Goal: Feedback & Contribution: Submit feedback/report problem

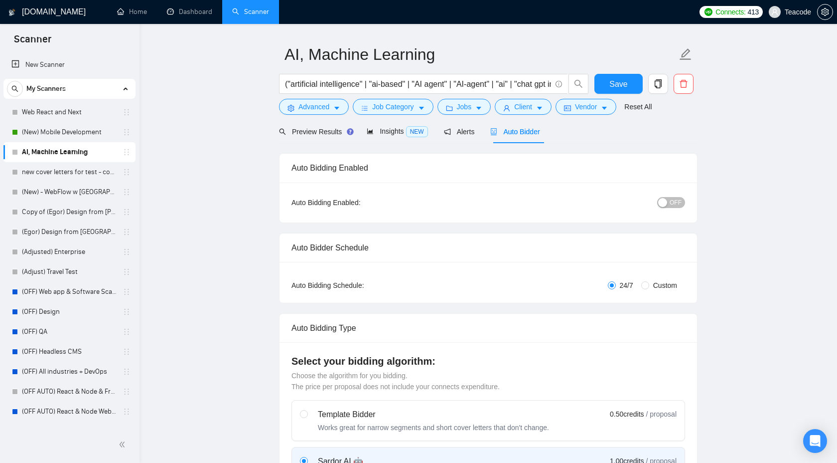
scroll to position [29, 0]
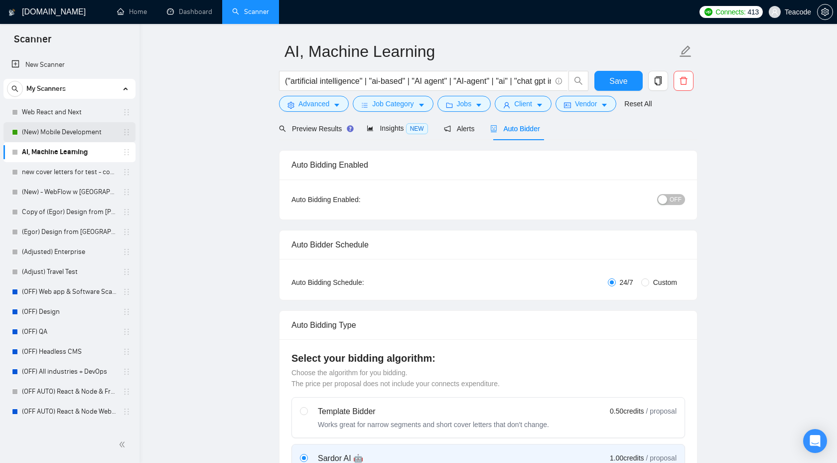
click at [65, 134] on link "(New) Mobile Development" at bounding box center [69, 132] width 95 height 20
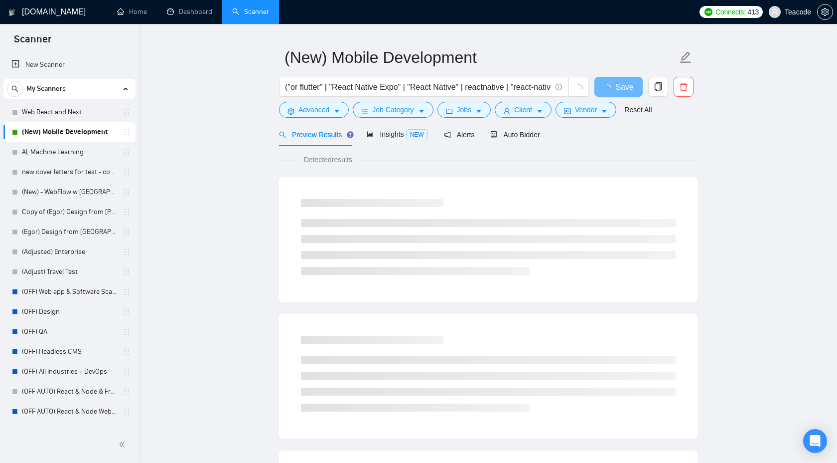
scroll to position [27, 0]
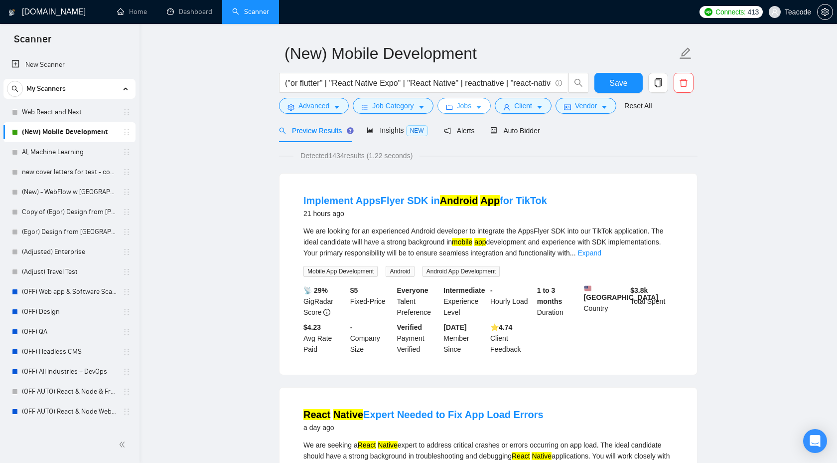
click at [472, 102] on span "Jobs" at bounding box center [464, 105] width 15 height 11
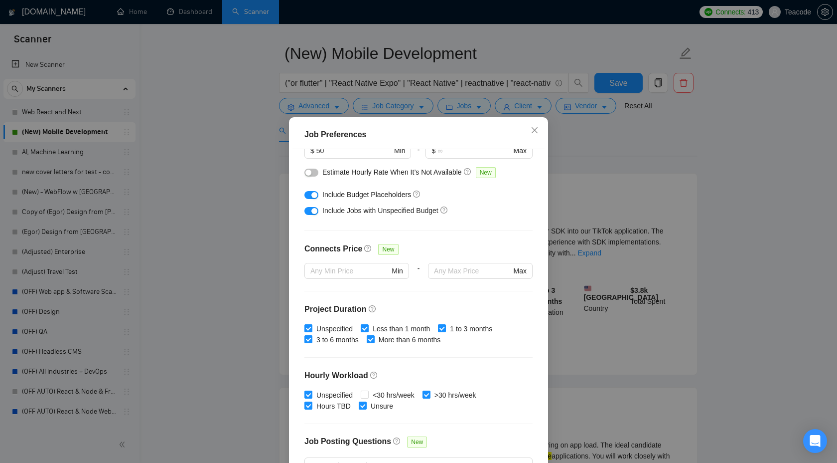
scroll to position [37, 0]
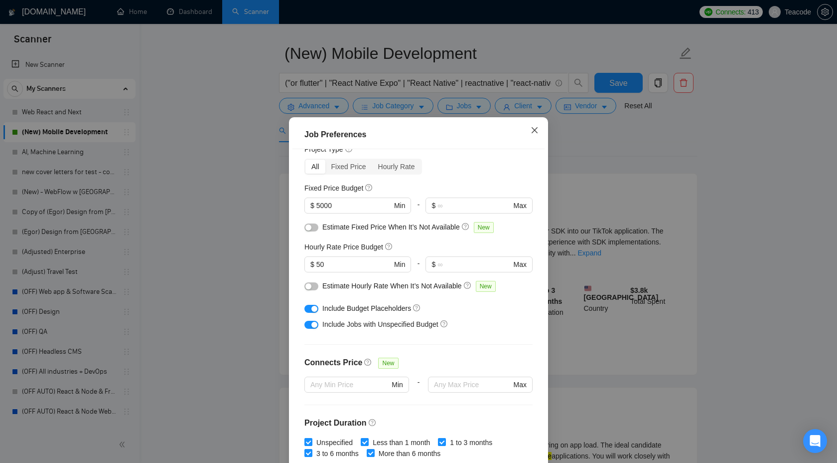
click at [533, 132] on icon "close" at bounding box center [535, 130] width 6 height 6
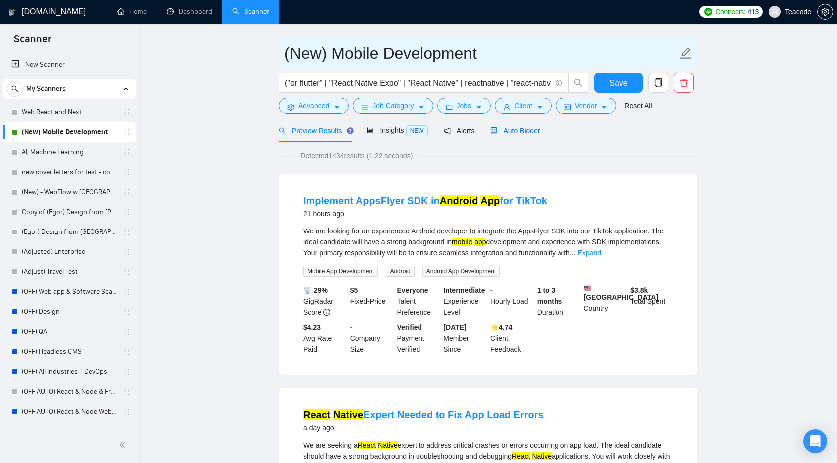
click at [512, 131] on span "Auto Bidder" at bounding box center [514, 131] width 49 height 8
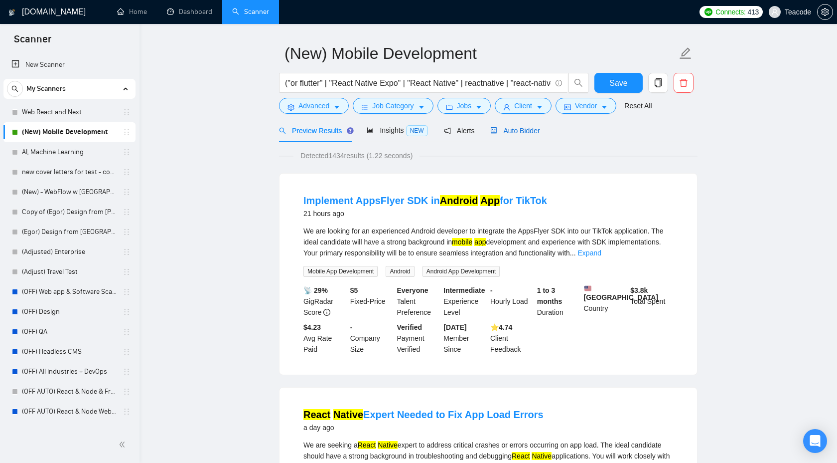
click at [514, 133] on span "Auto Bidder" at bounding box center [514, 131] width 49 height 8
click at [527, 129] on span "Auto Bidder" at bounding box center [514, 131] width 49 height 8
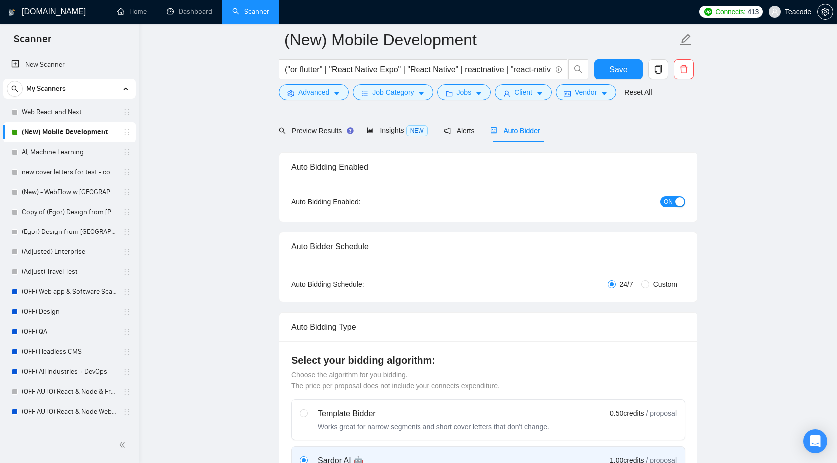
checkbox input "true"
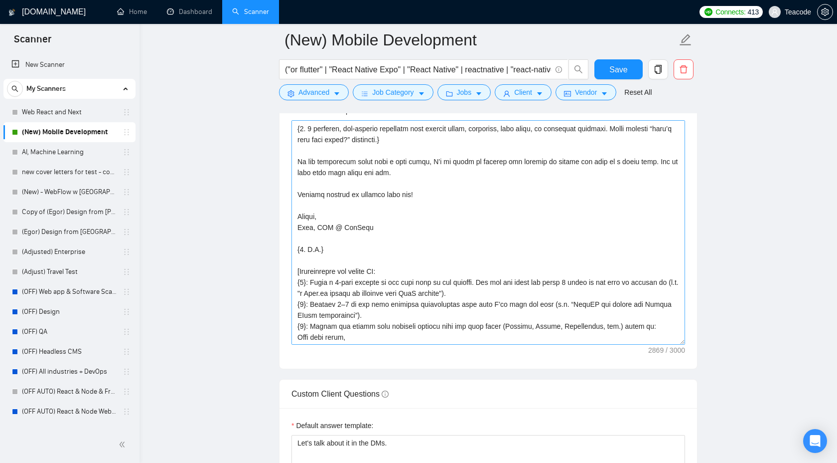
scroll to position [148, 0]
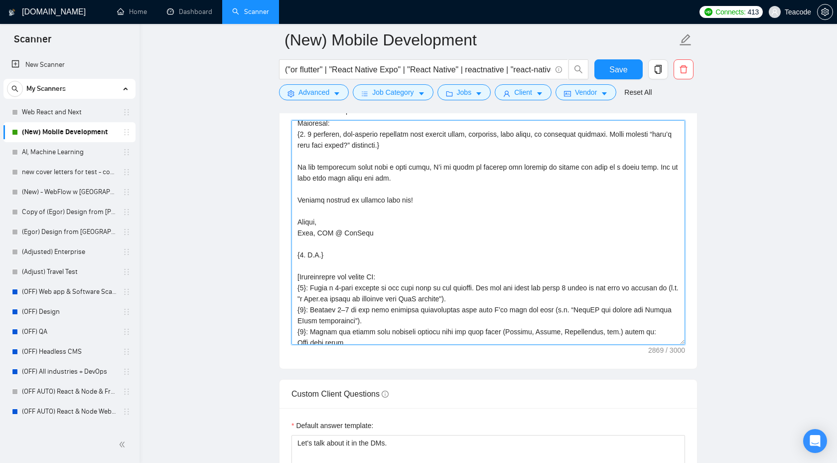
click at [301, 234] on textarea "Cover letter template:" at bounding box center [489, 232] width 394 height 224
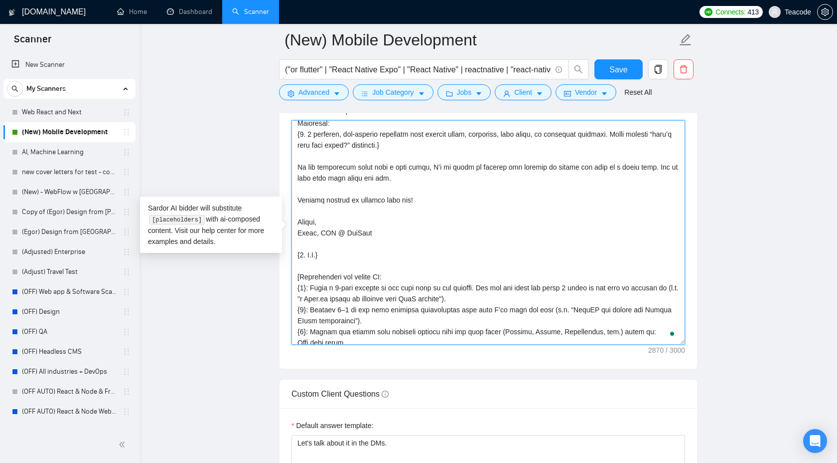
type textarea "Lo ipsum, D sit ame cons {9. a [elit sedd ei temporincid] utlab et dol magna al…"
click at [615, 73] on span "Save" at bounding box center [619, 69] width 18 height 12
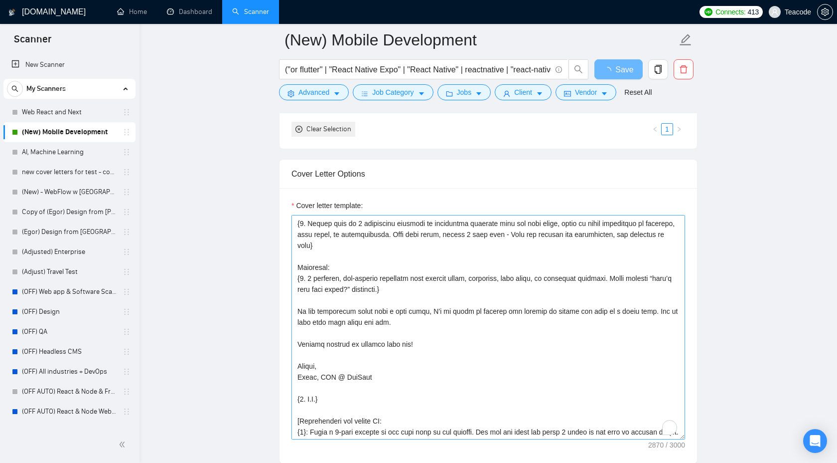
scroll to position [98, 0]
click at [327, 372] on textarea "Cover letter template:" at bounding box center [489, 327] width 394 height 224
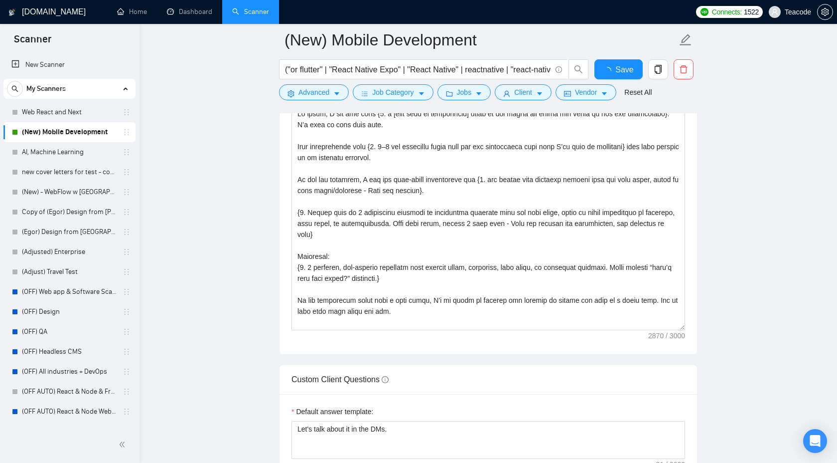
checkbox input "true"
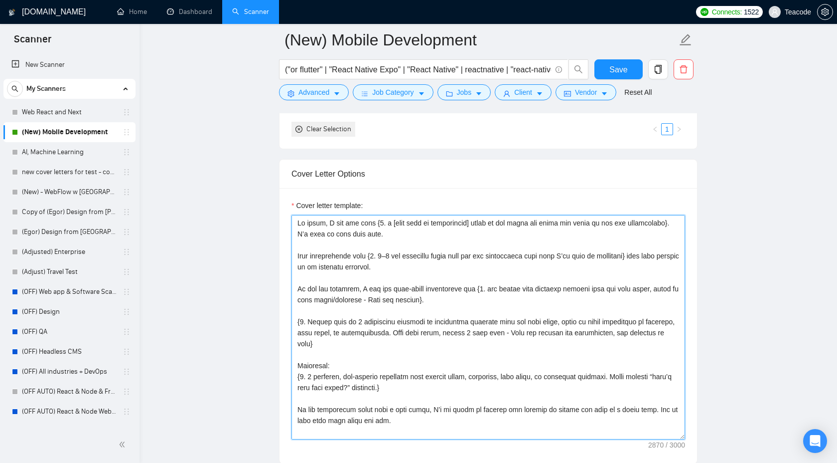
click at [328, 317] on textarea "Cover letter template:" at bounding box center [489, 327] width 394 height 224
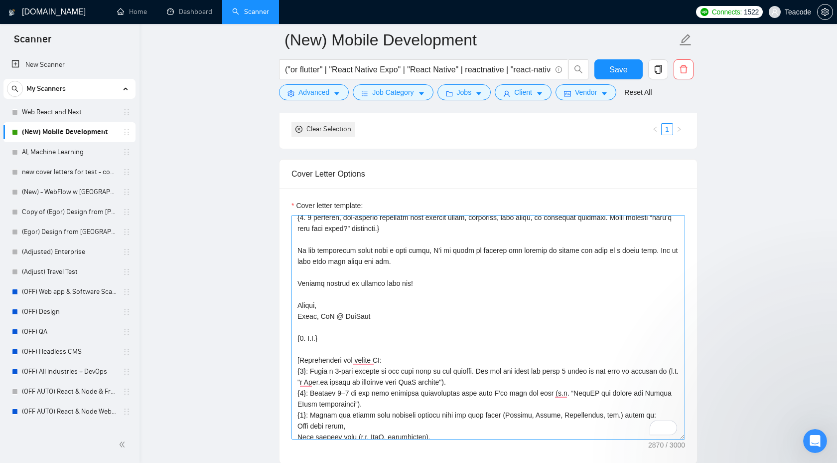
scroll to position [0, 0]
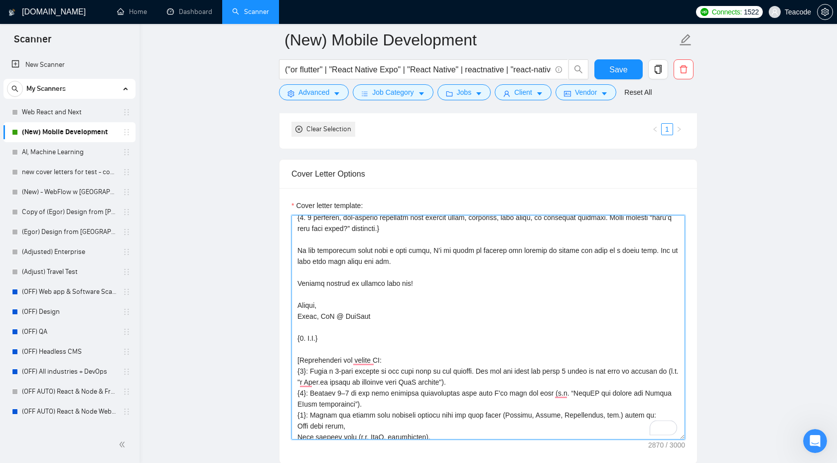
click at [328, 314] on textarea "Cover letter template:" at bounding box center [489, 327] width 394 height 224
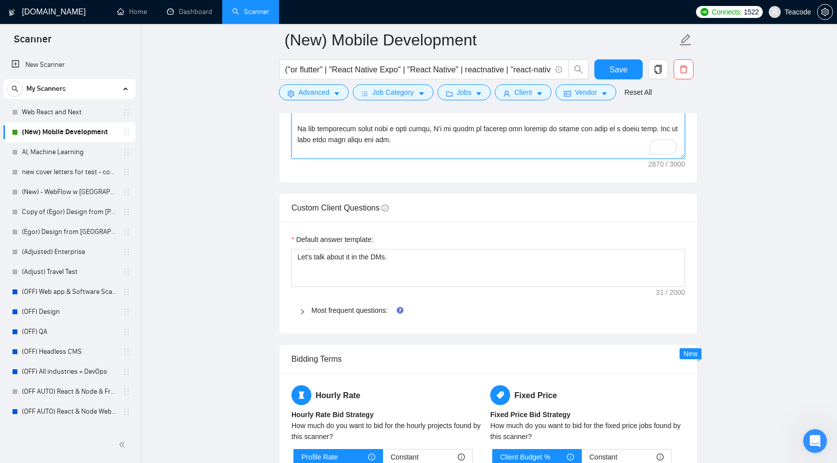
scroll to position [1355, 0]
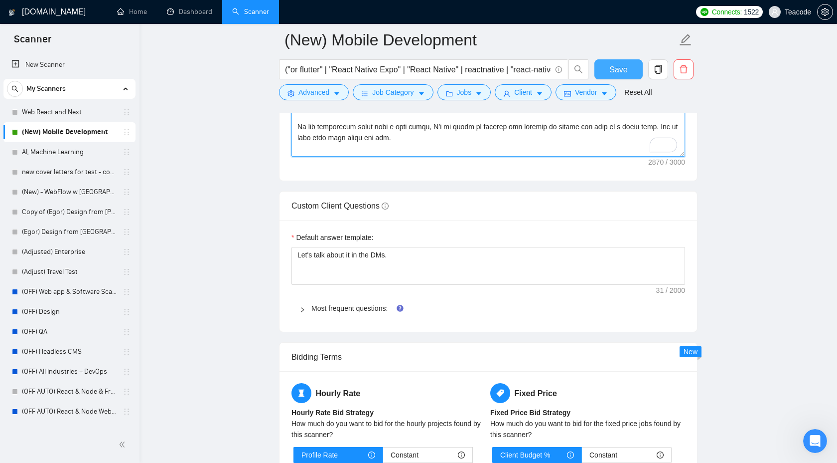
type textarea "Lo ipsum, D sit ame cons {9. a [elit sedd ei temporincid] utlab et dol magna al…"
click at [630, 76] on button "Save" at bounding box center [619, 69] width 48 height 20
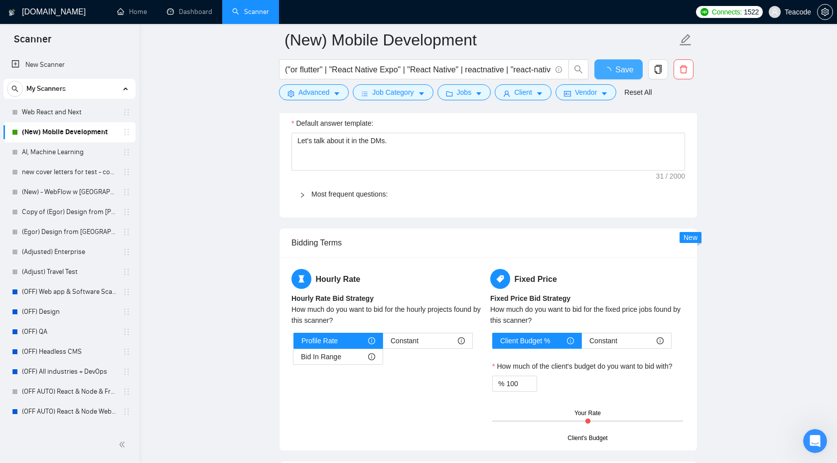
checkbox input "true"
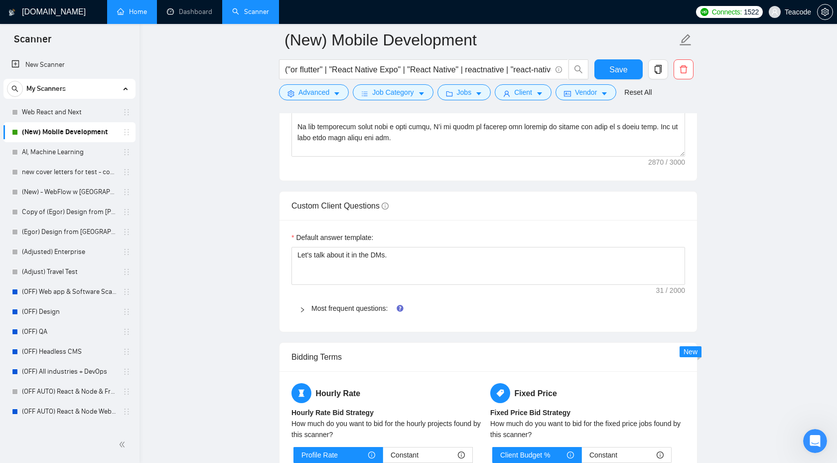
click at [143, 14] on link "Home" at bounding box center [132, 11] width 30 height 8
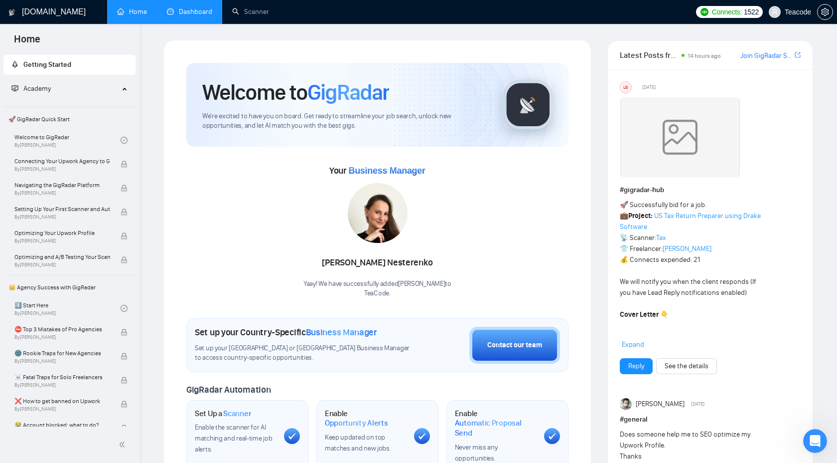
click at [194, 14] on link "Dashboard" at bounding box center [189, 11] width 45 height 8
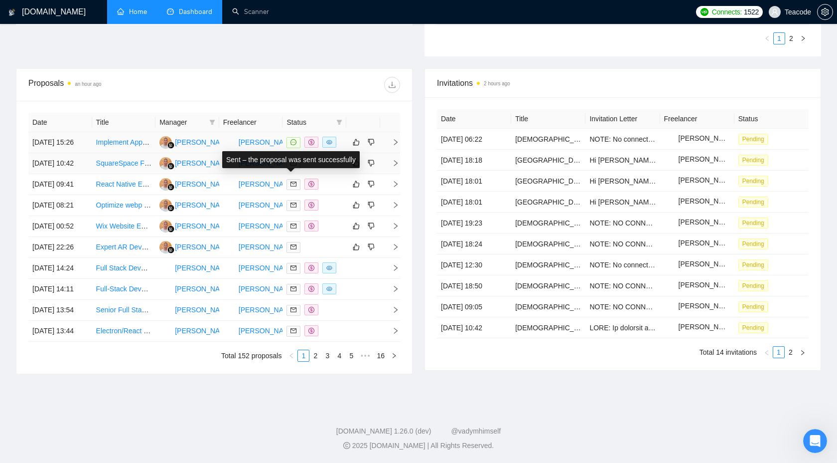
scroll to position [330, 0]
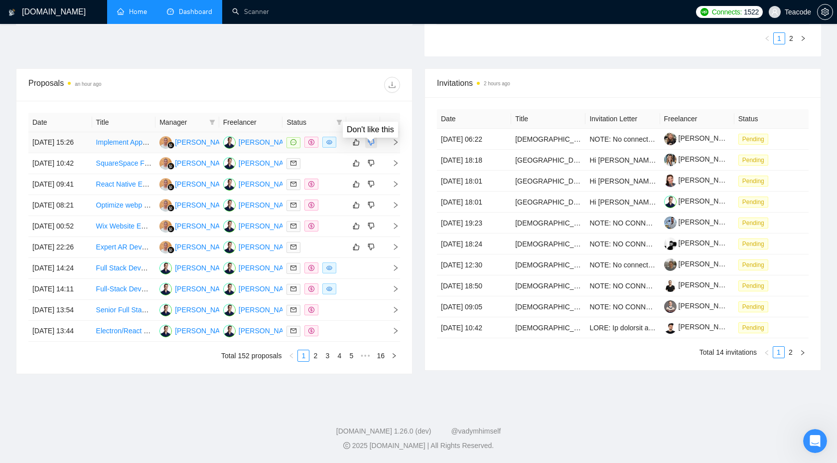
click at [370, 141] on icon "dislike" at bounding box center [371, 142] width 7 height 8
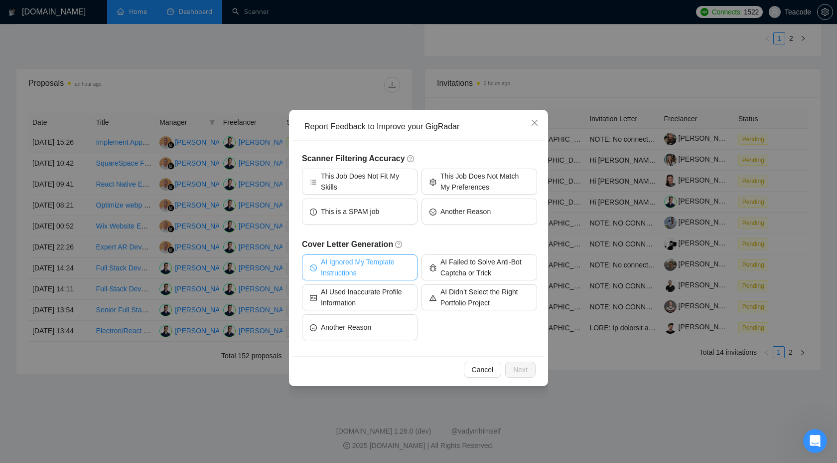
scroll to position [348, 0]
click at [508, 183] on span "This Job Does Not Match My Preferences" at bounding box center [485, 181] width 89 height 22
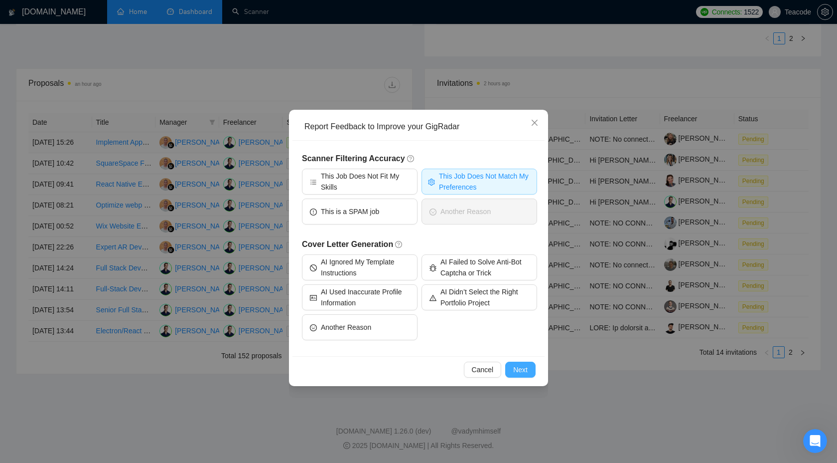
click at [520, 368] on span "Next" at bounding box center [520, 369] width 14 height 11
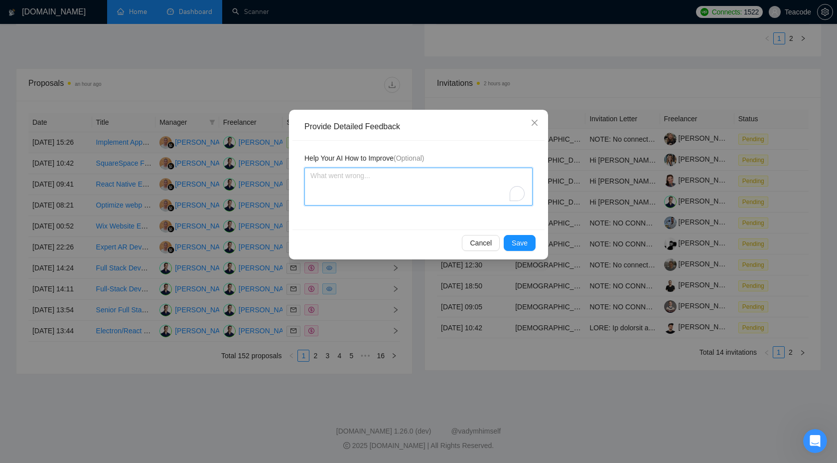
click at [411, 194] on textarea "To enrich screen reader interactions, please activate Accessibility in Grammarl…" at bounding box center [419, 186] width 228 height 38
type textarea "It"
type textarea "It ha"
type textarea "It has"
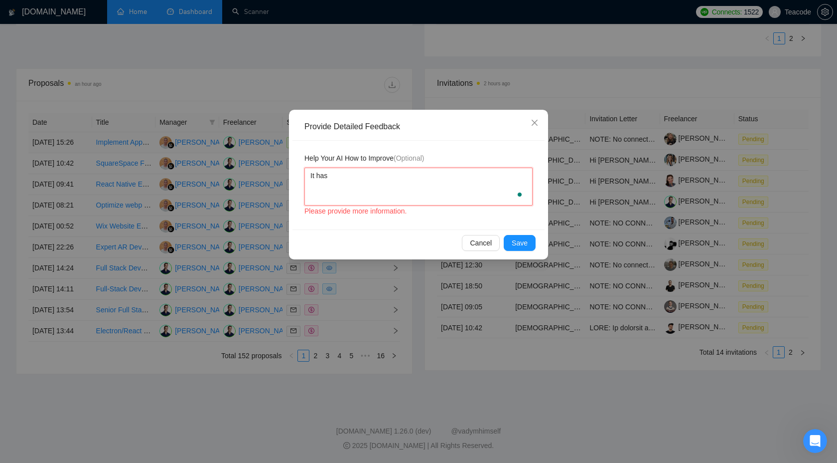
type textarea "It has"
type textarea "It has 1"
type textarea "It has 15"
type textarea "It has 15$"
type textarea "It has 15$ f"
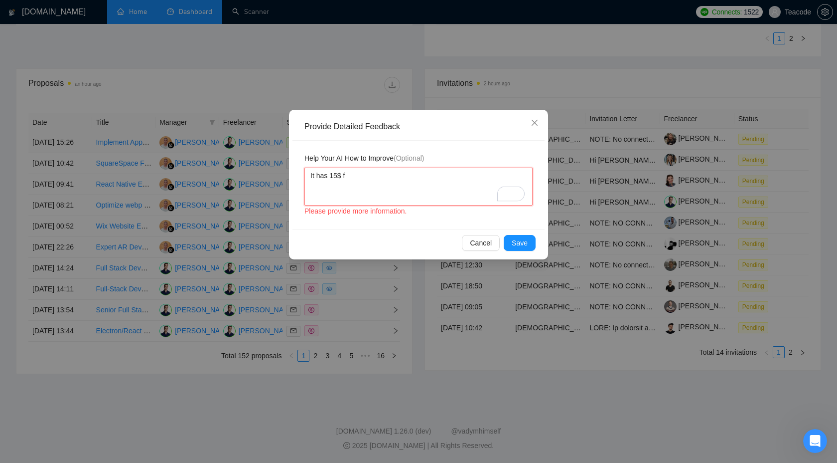
type textarea "It has 15$ fi"
type textarea "It has 15$ fixe"
type textarea "It has 15$ fixed"
type textarea "It has 15$ fixed p"
type textarea "It has 15$ fixed pr"
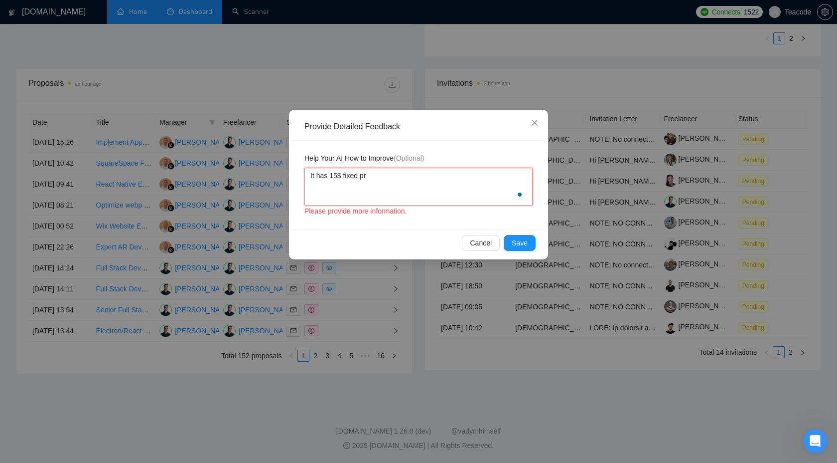
type textarea "It has 15$ fixed pri"
type textarea "It has 15$ fixed pric"
type textarea "It has 15$ fixed price"
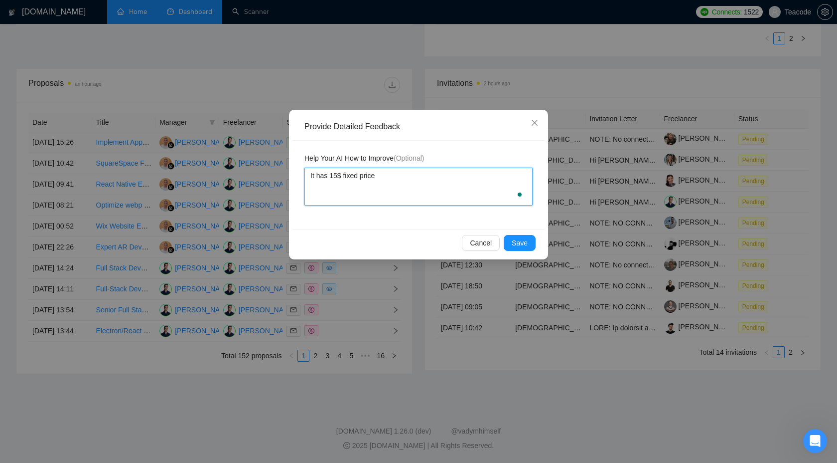
type textarea "It has 15$ fixed price"
type textarea "It has 15$ fixed price w"
type textarea "It has 15$ fixed price wh"
type textarea "It has 15$ fixed price whi"
type textarea "It has 15$ fixed price whil"
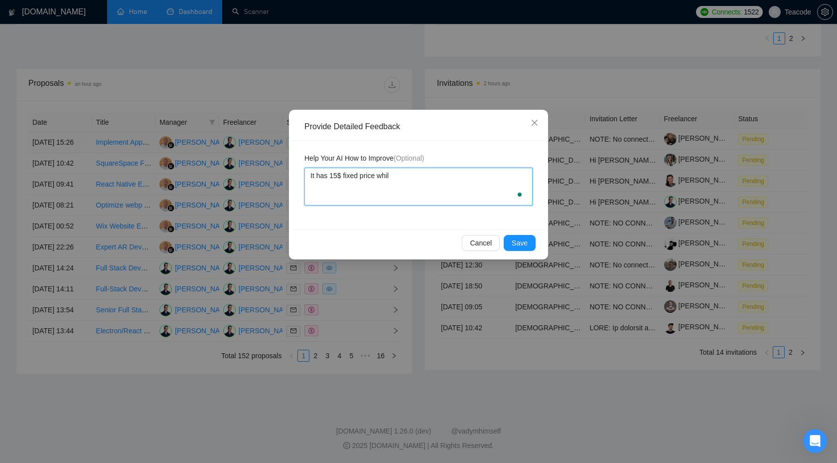
type textarea "It has 15$ fixed price whil"
type textarea "It has 15$ fixed price while"
type textarea "It has 15$ fixed price while th"
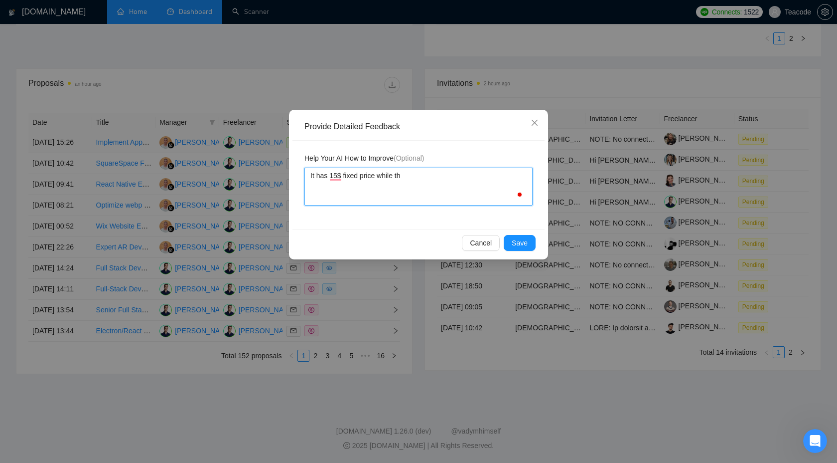
type textarea "It has 15$ fixed price while the"
type textarea "It has 15$ fixed price while the s"
type textarea "It has 15$ fixed price while the sc"
type textarea "It has 15$ fixed price while the sca"
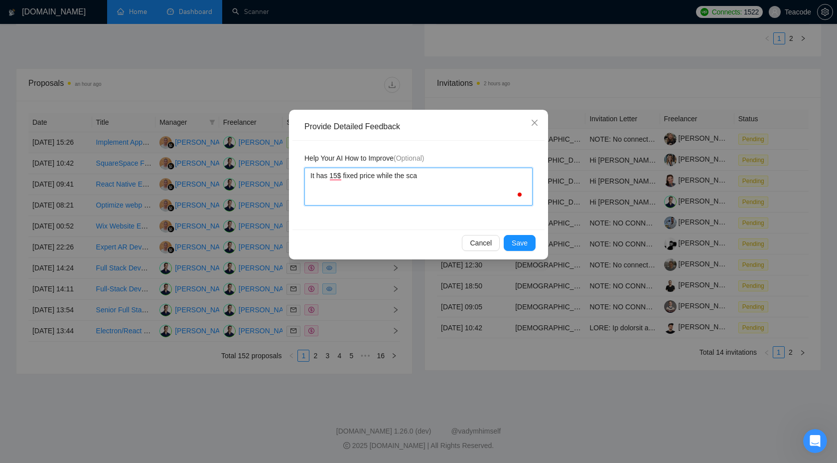
type textarea "It has 15$ fixed price while the scan"
type textarea "It has 15$ fixed price while the scann"
type textarea "It has 15$ fixed price while the scanne"
type textarea "It has 15$ fixed price while the scanner"
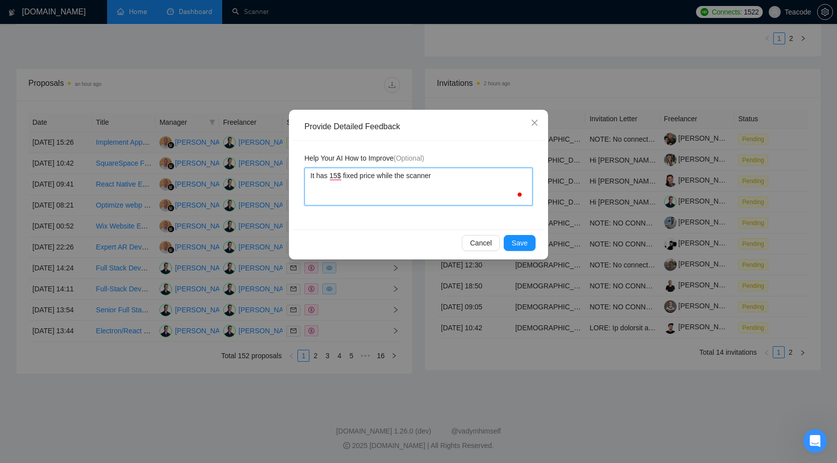
type textarea "It has 15$ fixed price while the scanner n"
type textarea "It has 15$ fixed price while the scanner ne"
type textarea "It has 15$ fixed price while the scanner need"
type textarea "It has 15$ fixed price while the scanner needs"
type textarea "It has 15$ fixed price while the scanner needs t"
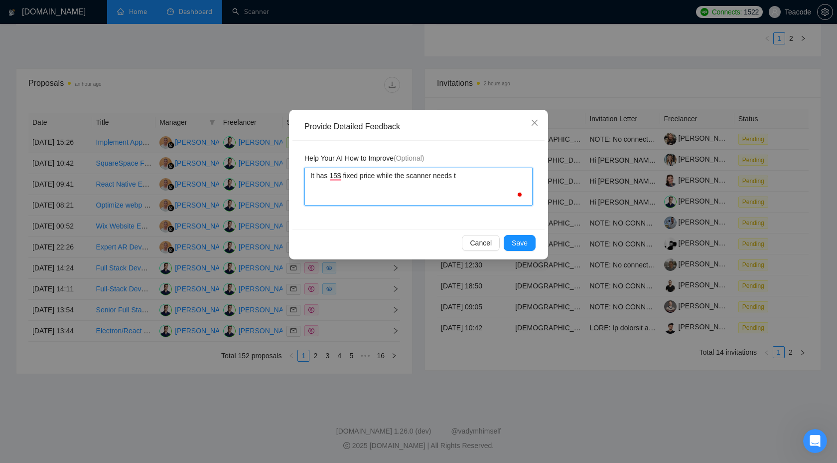
type textarea "It has 15$ fixed price while the scanner needs to"
type textarea "It has 15$ fixed price while the scanner needs to a"
type textarea "It has 15$ fixed price while the scanner needs to ap"
type textarea "It has 15$ fixed price while the scanner needs to app"
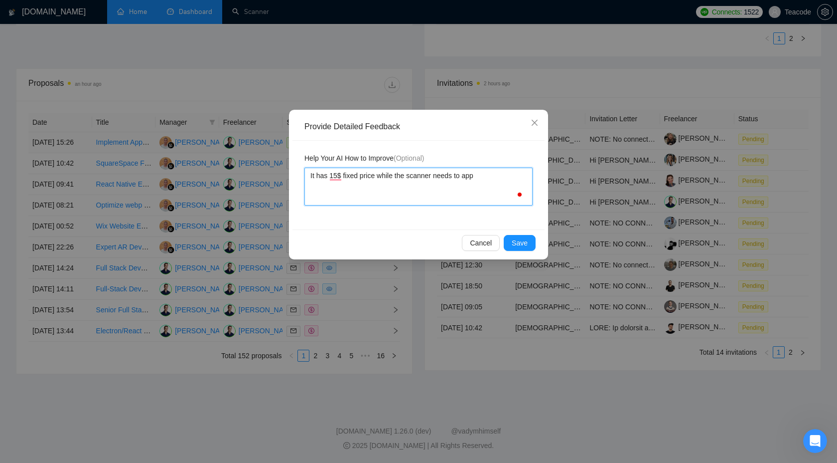
type textarea "It has 15$ fixed price while the scanner needs to appl"
type textarea "It has 15$ fixed price while the scanner needs to apply"
type textarea "It has 15$ fixed price while the scanner needs to apply f"
type textarea "It has 15$ fixed price while the scanner needs to apply fo"
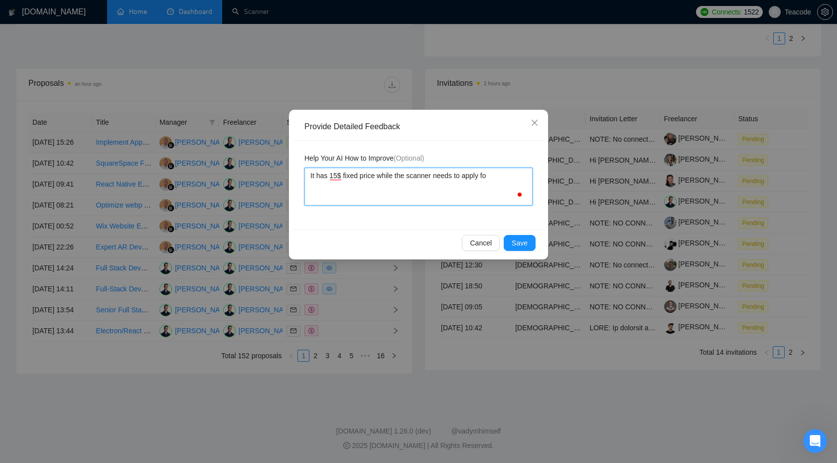
type textarea "It has 15$ fixed price while the scanner needs to apply for"
type textarea "It has 15$ fixed price while the scanner needs to apply for 5"
type textarea "It has 15$ fixed price while the scanner needs to apply for 50"
type textarea "It has 15$ fixed price while the scanner needs to apply for 500"
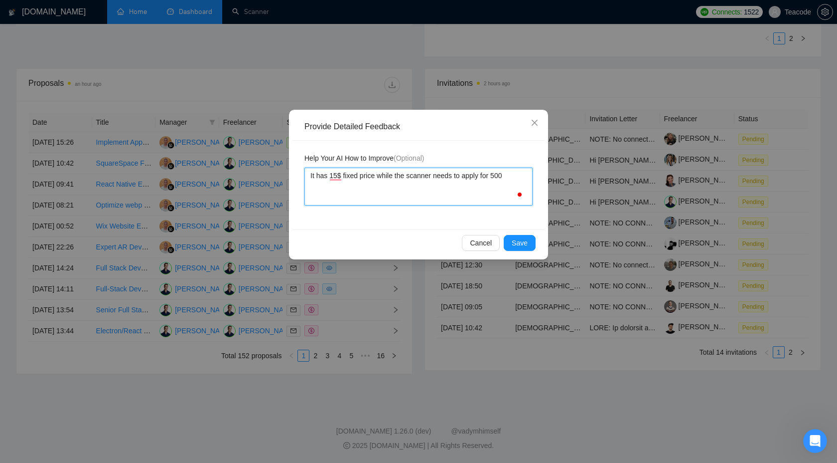
type textarea "It has 15$ fixed price while the scanner needs to apply for 5000"
type textarea "It has 15$ fixed price while the scanner needs to apply for 5000 u"
type textarea "It has 15$ fixed price while the scanner needs to apply for 5000 us"
type textarea "It has 15$ fixed price while the scanner needs to apply for 5000 usd"
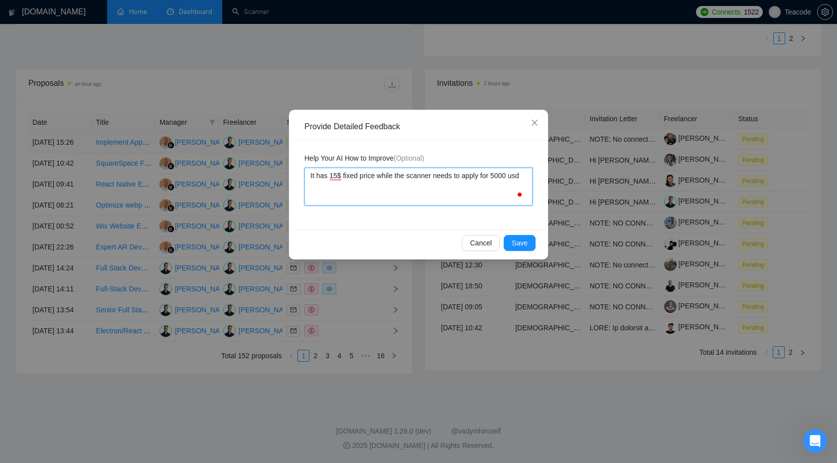
type textarea "It has 15$ fixed price while the scanner needs to apply for 5000 usd"
type textarea "It has 15$ fixed price while the scanner needs to apply for 5000 usd a"
type textarea "It has 15$ fixed price while the scanner needs to apply for 5000 usd an"
type textarea "It has 15$ fixed price while the scanner needs to apply for 5000 usd a"
type textarea "It has 15$ fixed price while the scanner needs to apply for 5000 usd"
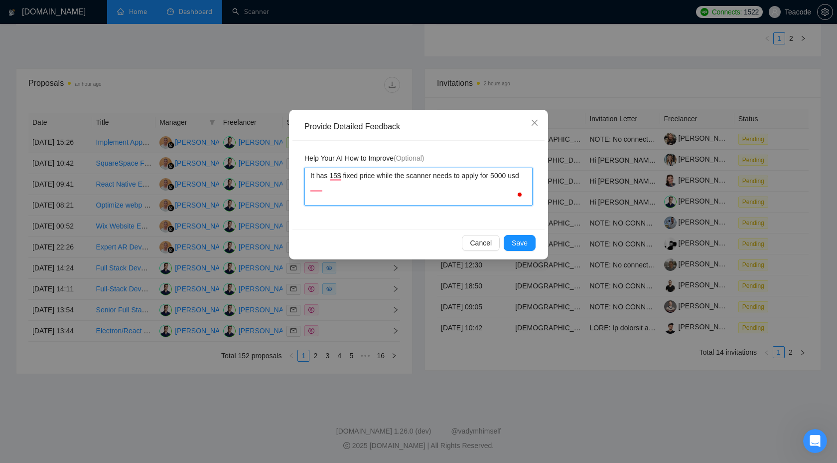
type textarea "It has 15$ fixed price while the scanner needs to apply for 5000 usd m"
type textarea "It has 15$ fixed price while the scanner needs to apply for 5000 usd mi"
type textarea "It has 15$ fixed price while the scanner needs to apply for 5000 usd mim"
type textarea "It has 15$ fixed price while the scanner needs to apply for 5000 usd mi"
type textarea "It has 15$ fixed price while the scanner needs to apply for 5000 usd min"
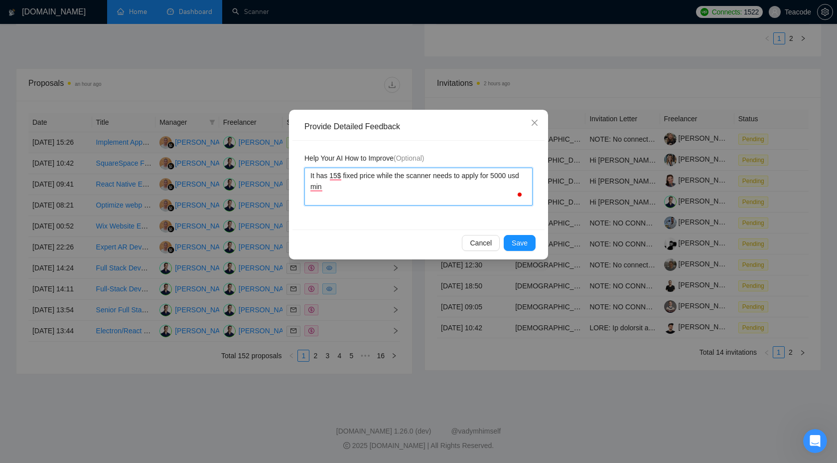
type textarea "It has 15$ fixed price while the scanner needs to apply for 5000 usd mini"
type textarea "It has 15$ fixed price while the scanner needs to apply for 5000 usd minim"
type textarea "It has 15$ fixed price while the scanner needs to apply for 5000 usd minimu"
type textarea "It has 15$ fixed price while the scanner needs to apply for 5000 usd minimum"
click at [513, 240] on span "Save" at bounding box center [520, 242] width 16 height 11
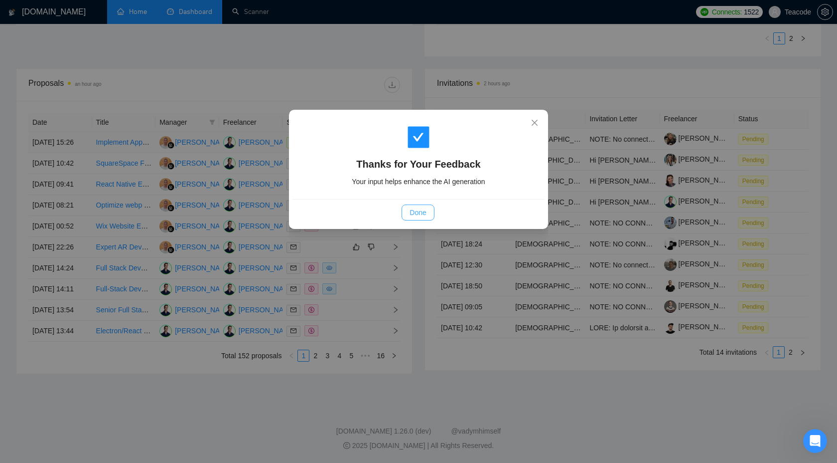
click at [428, 209] on button "Done" at bounding box center [418, 212] width 32 height 16
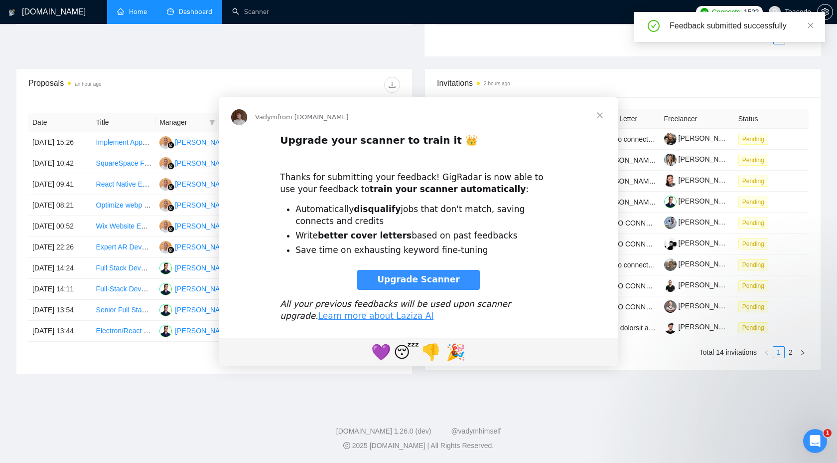
scroll to position [0, 0]
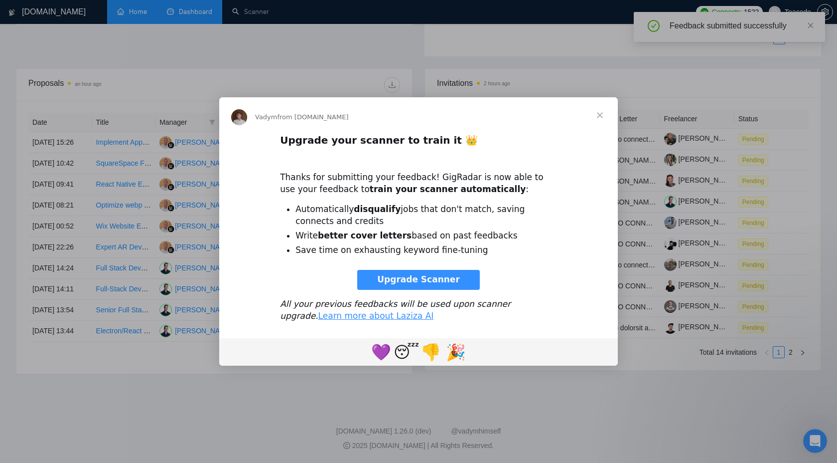
click at [595, 111] on span "Close" at bounding box center [600, 115] width 36 height 36
